Goal: Task Accomplishment & Management: Manage account settings

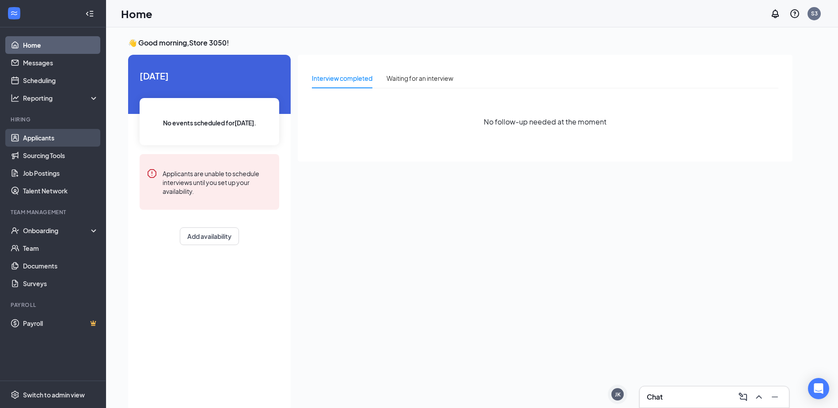
click at [26, 140] on link "Applicants" at bounding box center [61, 138] width 76 height 18
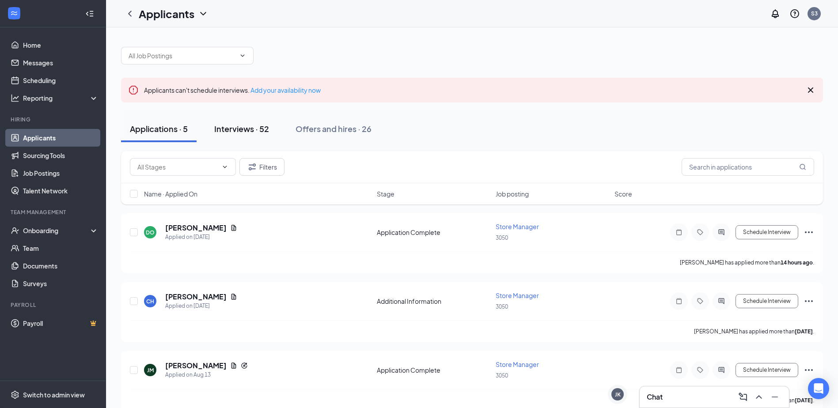
click at [258, 127] on div "Interviews · 52" at bounding box center [241, 128] width 55 height 11
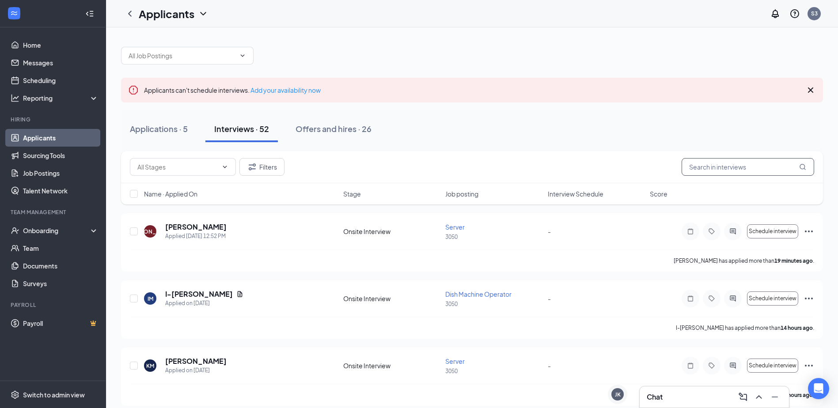
click at [747, 172] on input "text" at bounding box center [748, 167] width 133 height 18
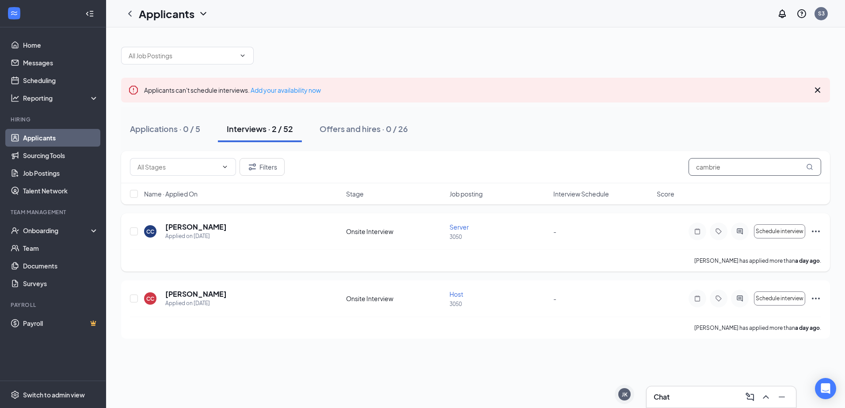
type input "cambrie"
click at [819, 230] on icon "Ellipses" at bounding box center [815, 231] width 11 height 11
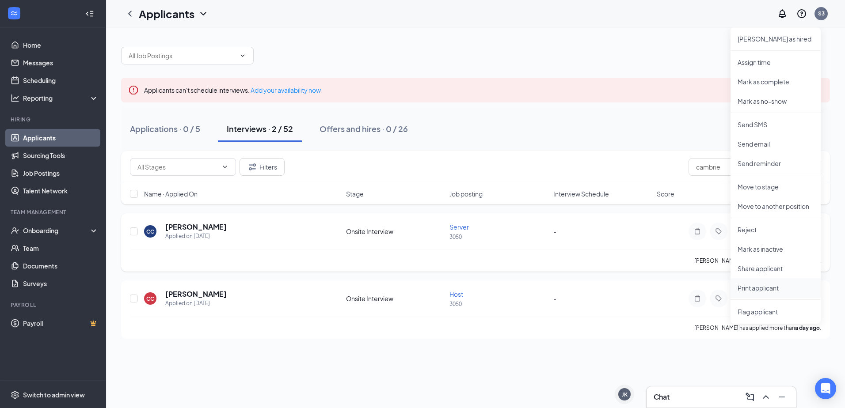
click at [757, 290] on p "Print applicant" at bounding box center [775, 288] width 76 height 9
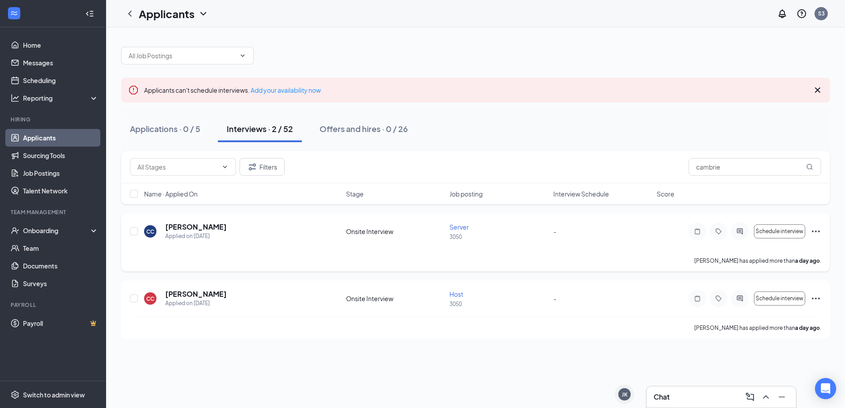
click at [813, 231] on icon "Ellipses" at bounding box center [815, 232] width 8 height 2
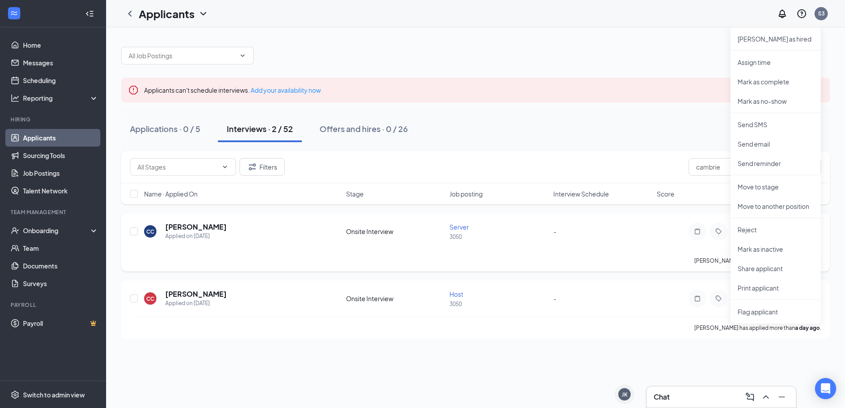
click at [752, 219] on ul "[PERSON_NAME] as hired Assign time [PERSON_NAME] as complete Mark as no-show Se…" at bounding box center [775, 175] width 90 height 296
click at [755, 225] on li "Reject" at bounding box center [775, 229] width 90 height 19
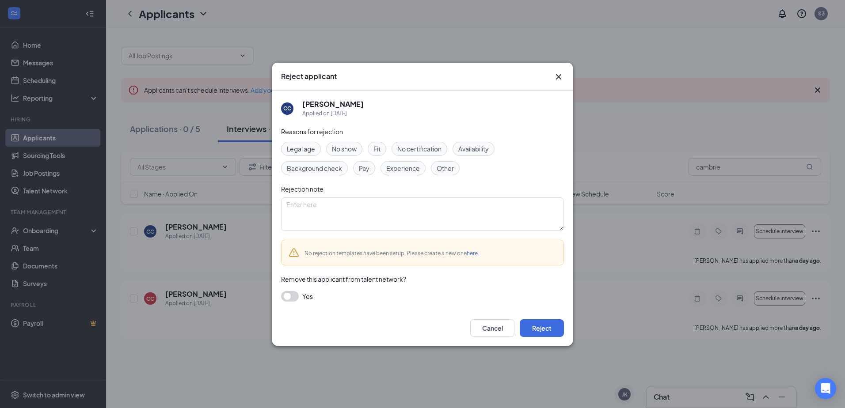
click at [451, 174] on div "Other" at bounding box center [445, 168] width 29 height 14
click at [434, 201] on textarea at bounding box center [422, 214] width 283 height 34
drag, startPoint x: 257, startPoint y: 206, endPoint x: 226, endPoint y: 205, distance: 31.0
click at [224, 205] on div "Reject applicant CC [PERSON_NAME] Applied on [DATE] Reasons for rejection Legal…" at bounding box center [422, 204] width 845 height 408
type textarea "In [US_STATE] not [US_STATE]"
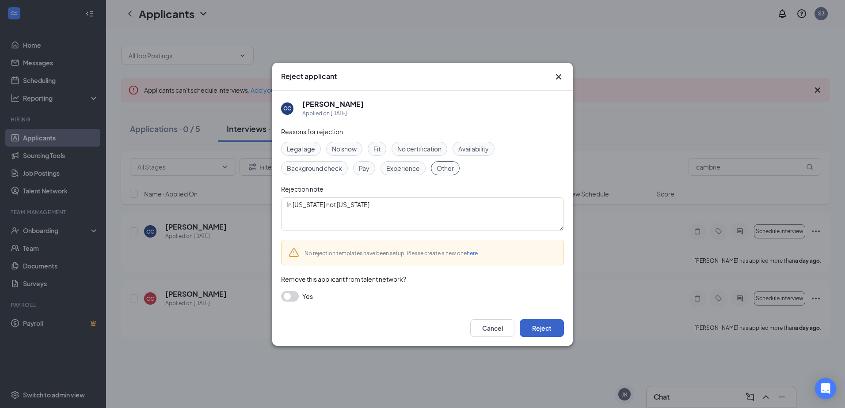
click at [541, 329] on button "Reject" at bounding box center [541, 328] width 44 height 18
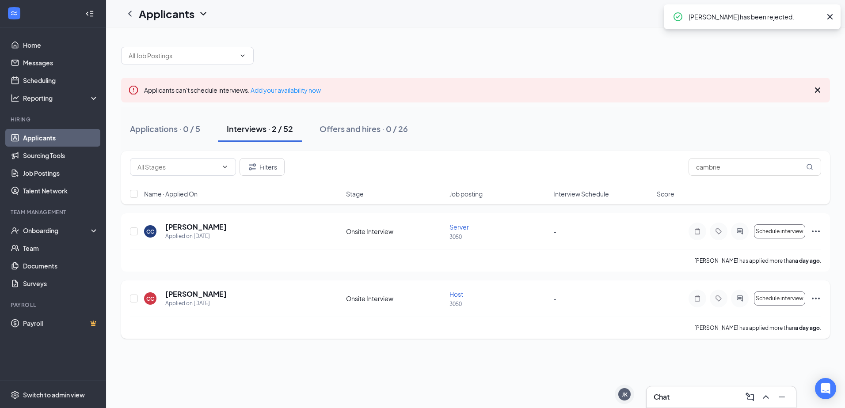
click at [818, 296] on icon "Ellipses" at bounding box center [815, 298] width 11 height 11
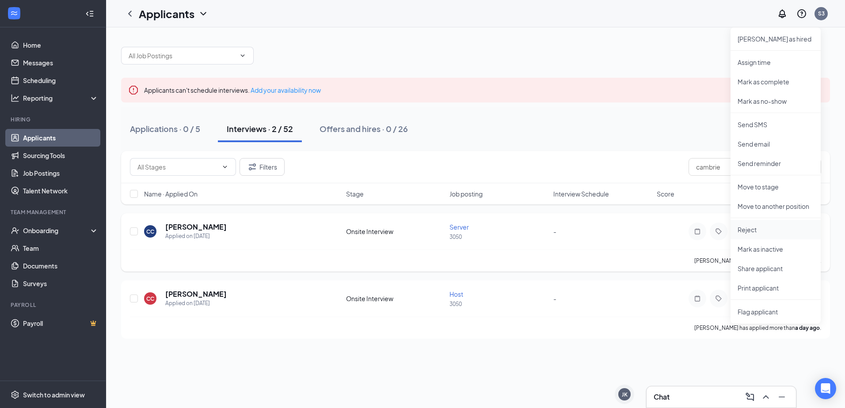
click at [768, 231] on p "Reject" at bounding box center [775, 229] width 76 height 9
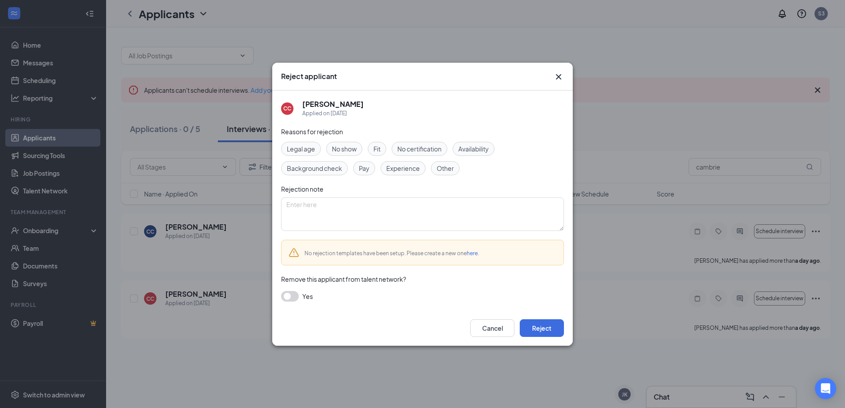
click at [447, 169] on span "Other" at bounding box center [444, 168] width 17 height 10
click at [413, 205] on textarea at bounding box center [422, 214] width 283 height 34
paste textarea "In [US_STATE] not [US_STATE]"
type textarea "In [US_STATE] not [US_STATE]"
click at [536, 325] on button "Reject" at bounding box center [541, 328] width 44 height 18
